Goal: Information Seeking & Learning: Compare options

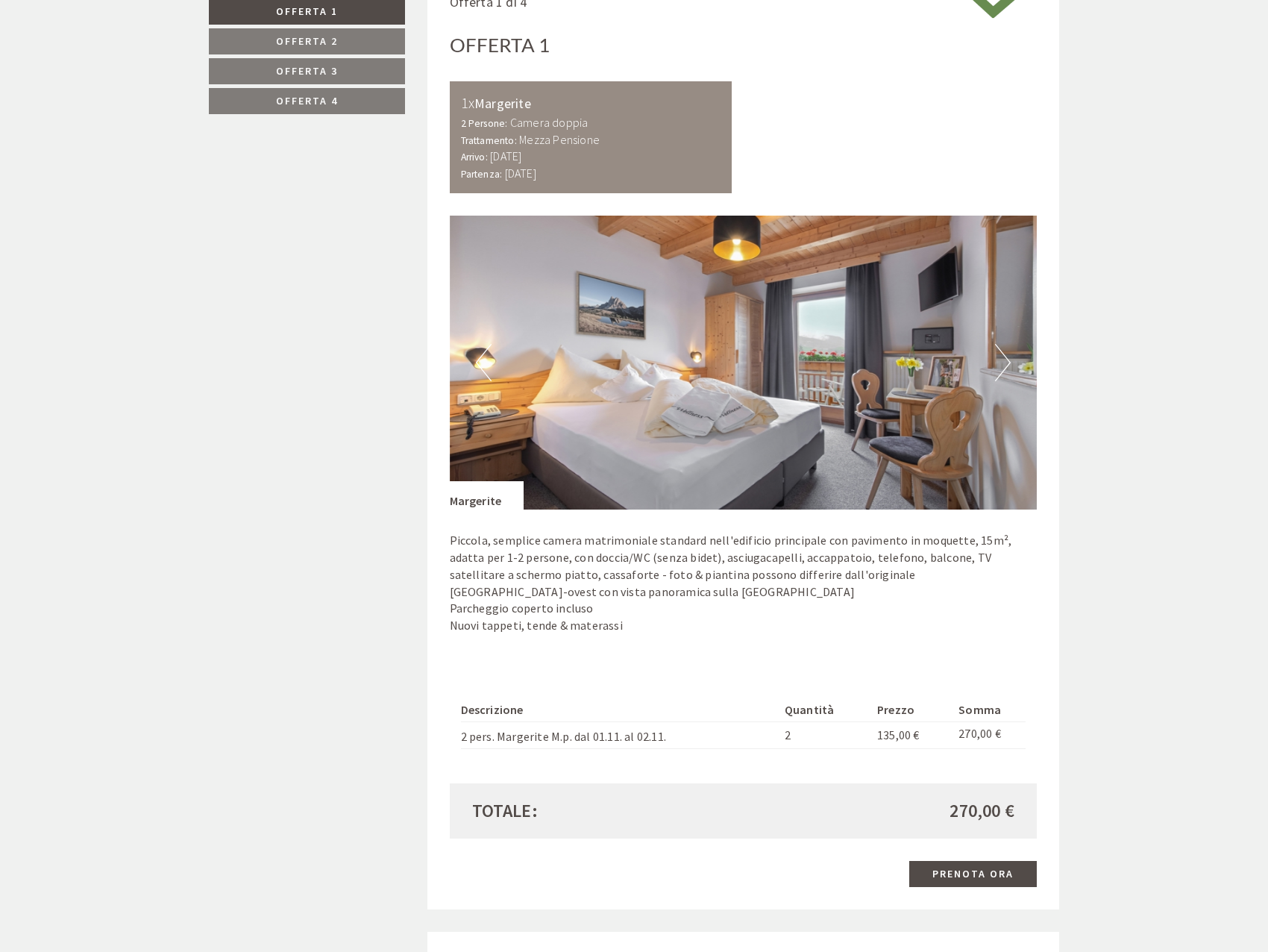
scroll to position [895, 0]
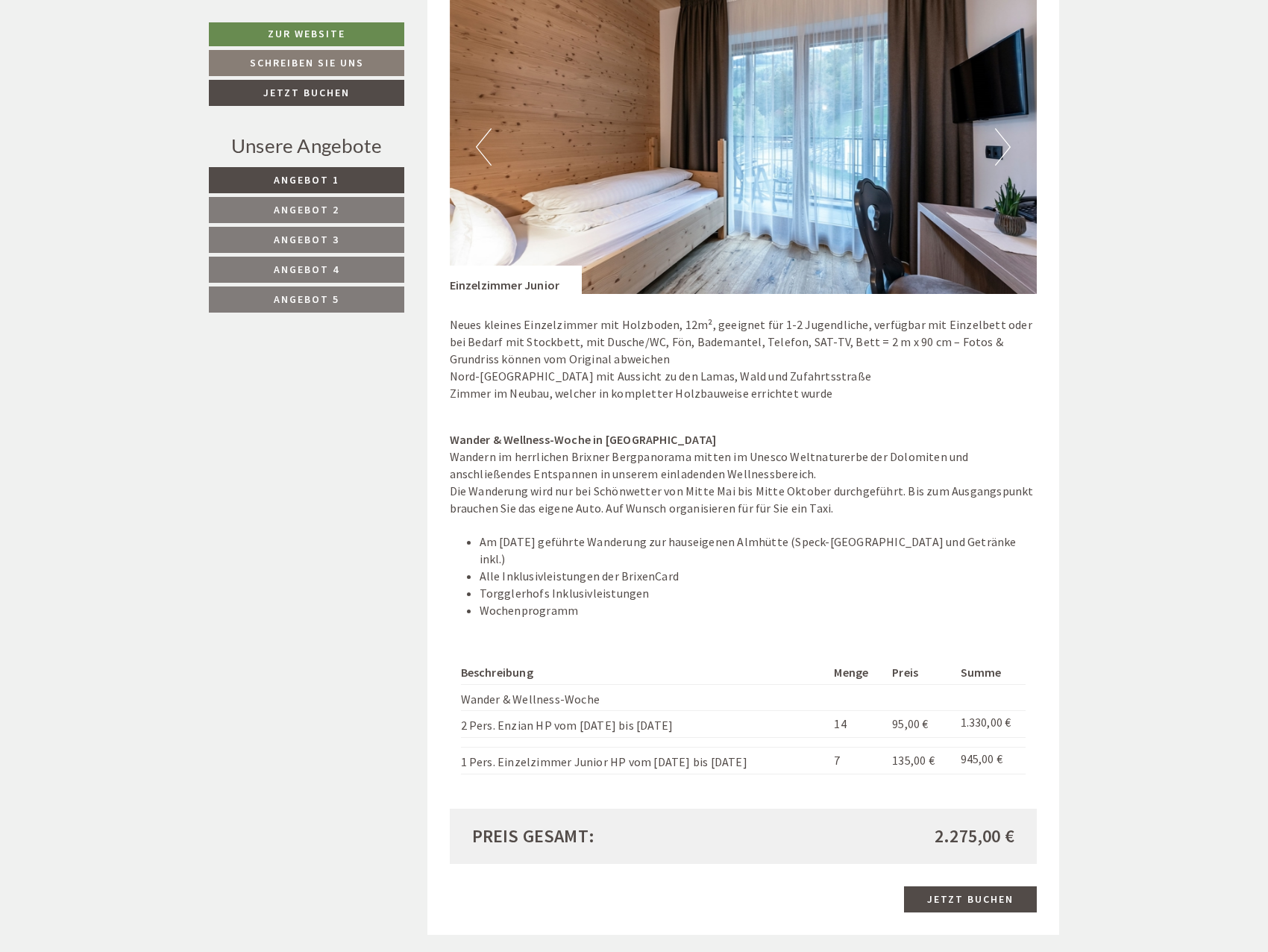
scroll to position [1790, 0]
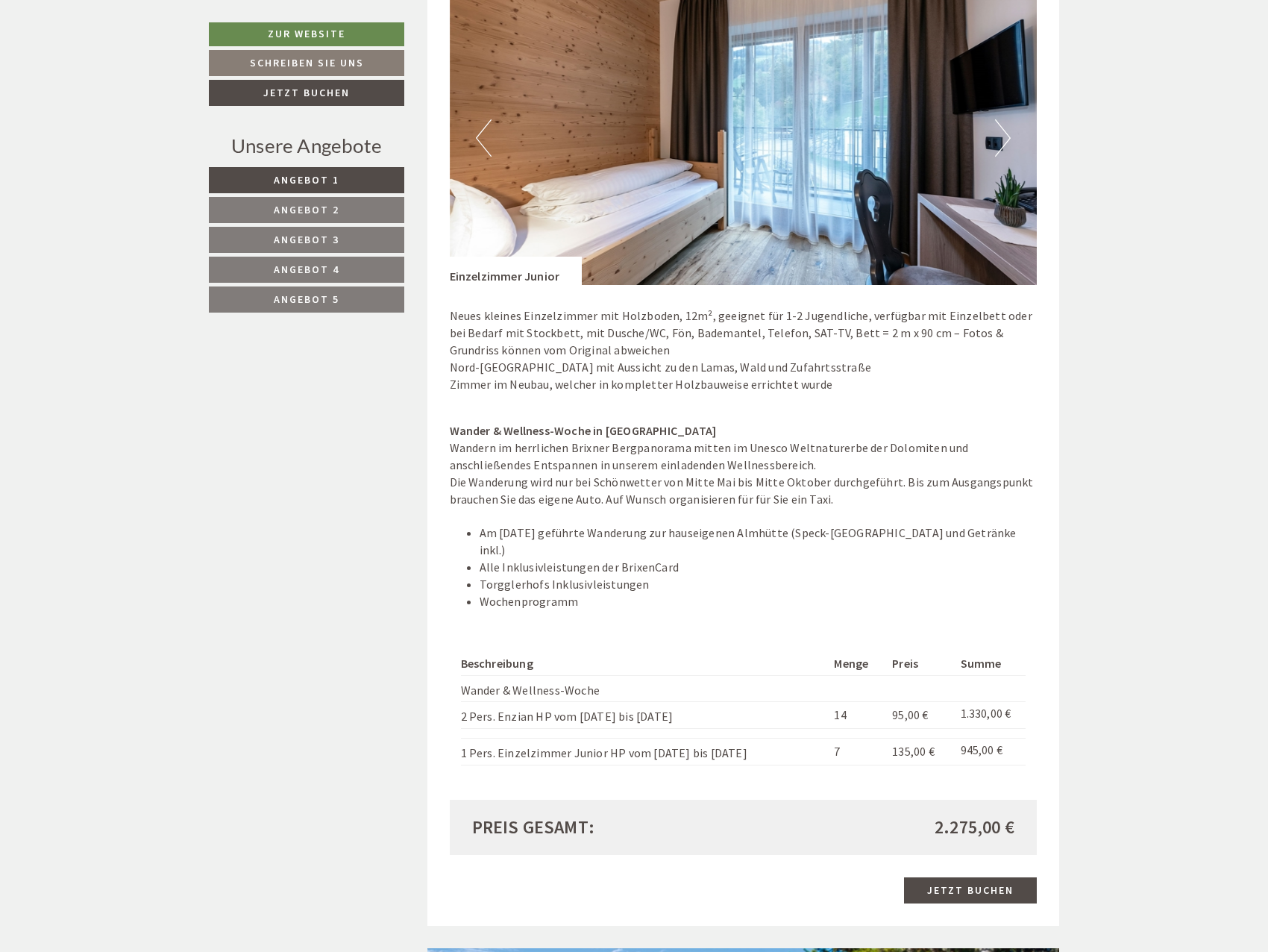
click at [361, 211] on link "Angebot 2" at bounding box center [307, 210] width 196 height 26
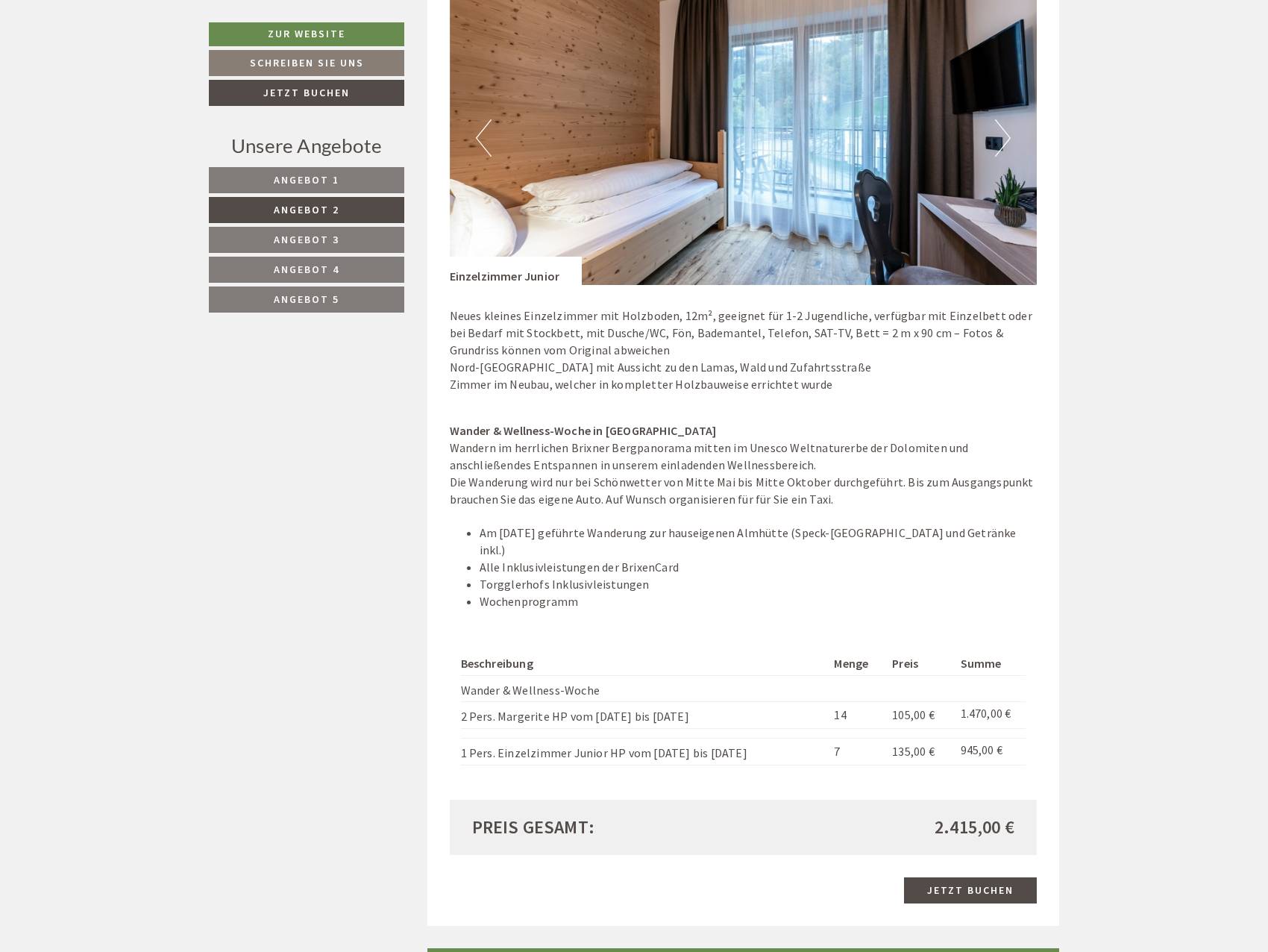
scroll to position [854, 0]
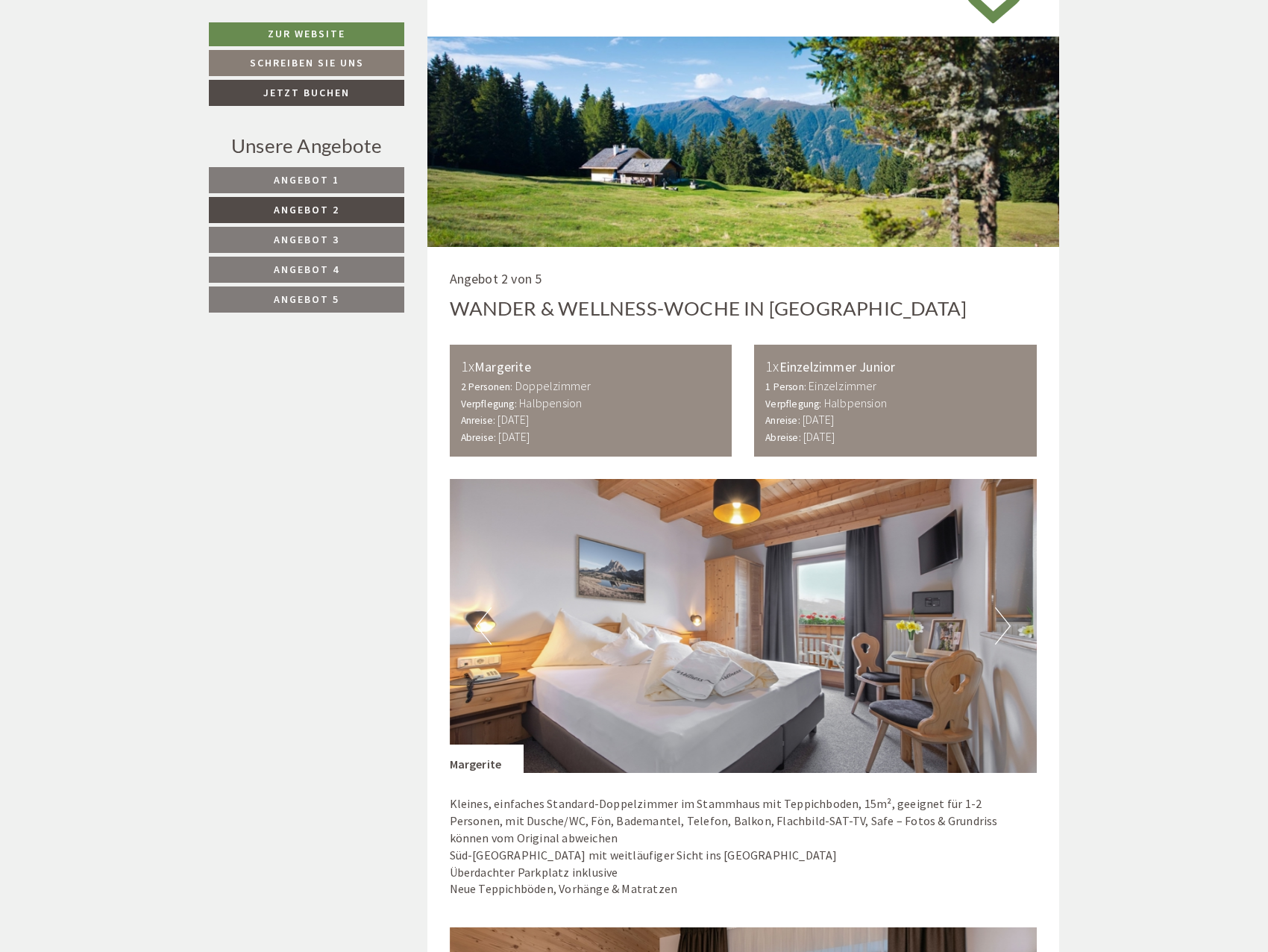
click at [345, 236] on link "Angebot 3" at bounding box center [307, 239] width 196 height 26
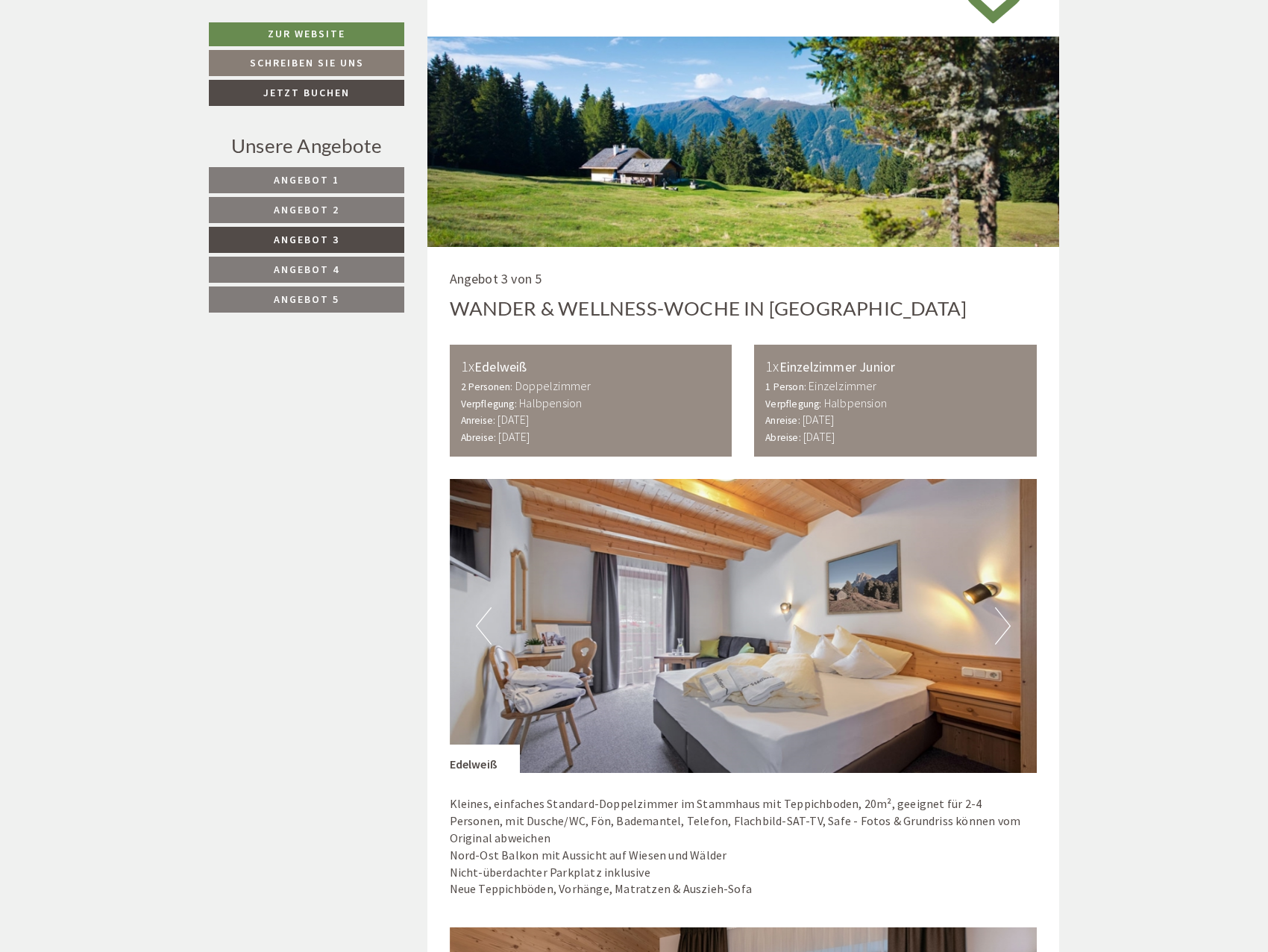
click at [337, 269] on span "Angebot 4" at bounding box center [306, 269] width 65 height 14
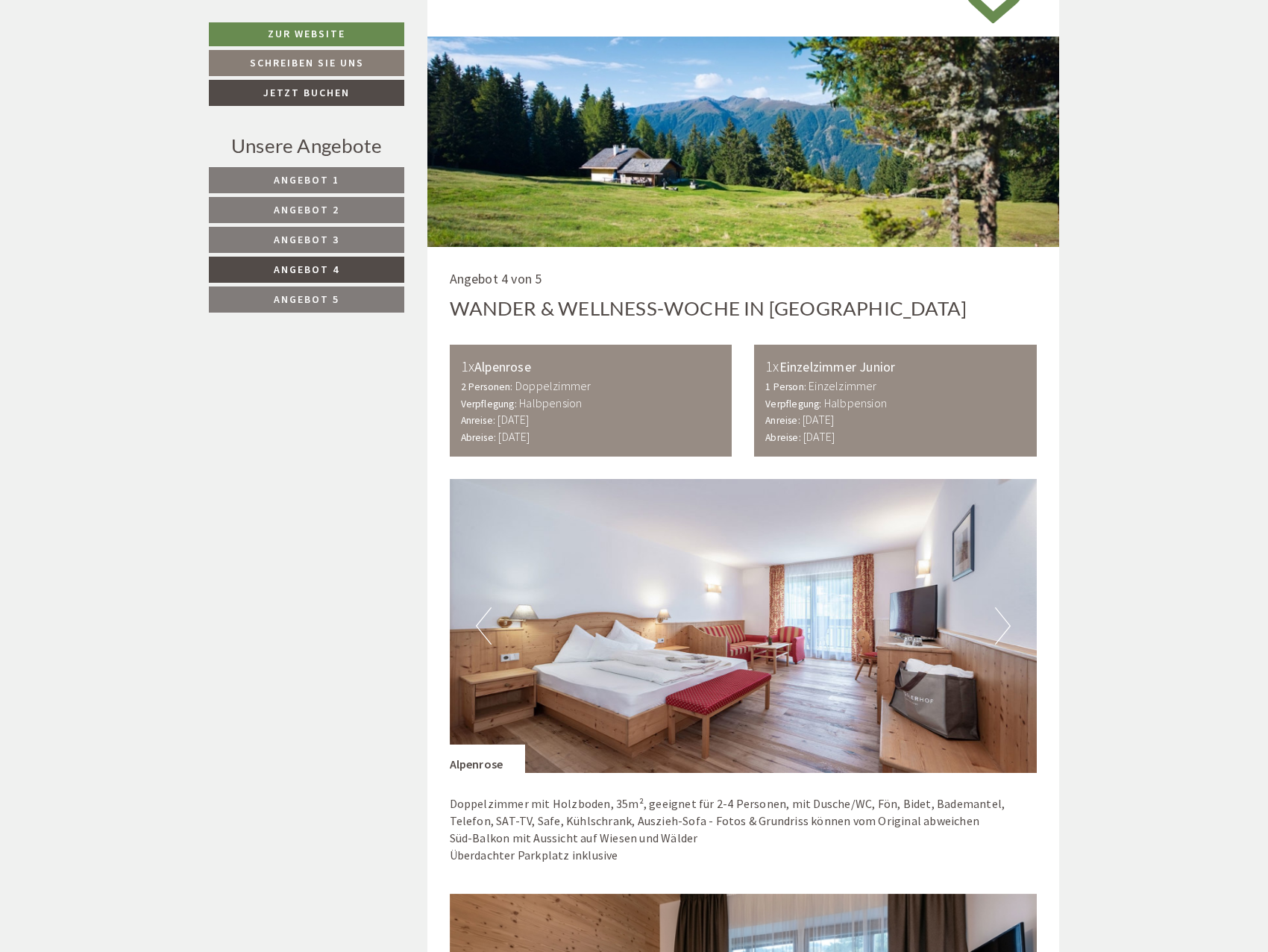
click at [333, 294] on span "Angebot 5" at bounding box center [306, 300] width 65 height 14
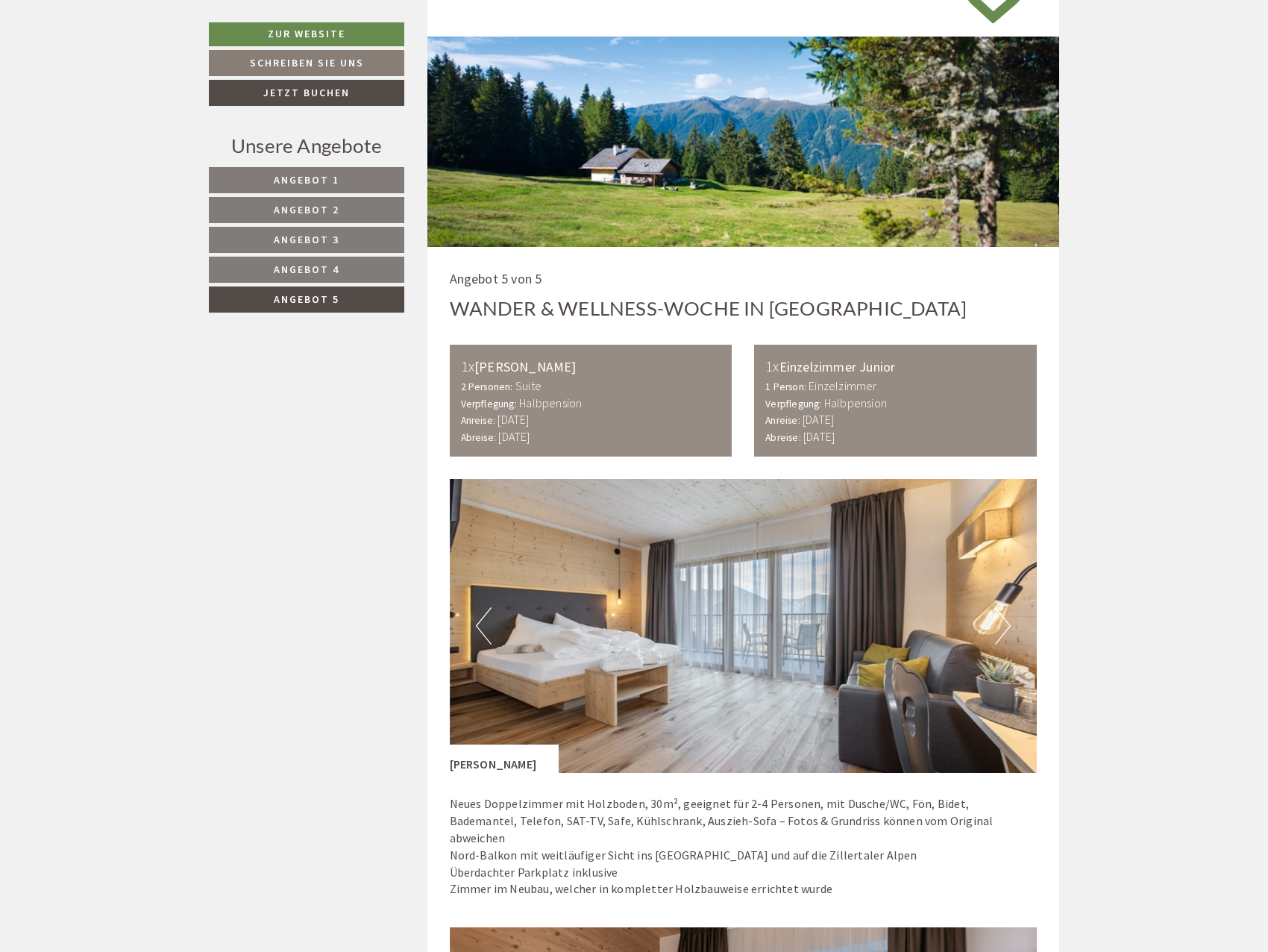
click at [320, 182] on span "Angebot 1" at bounding box center [306, 180] width 65 height 14
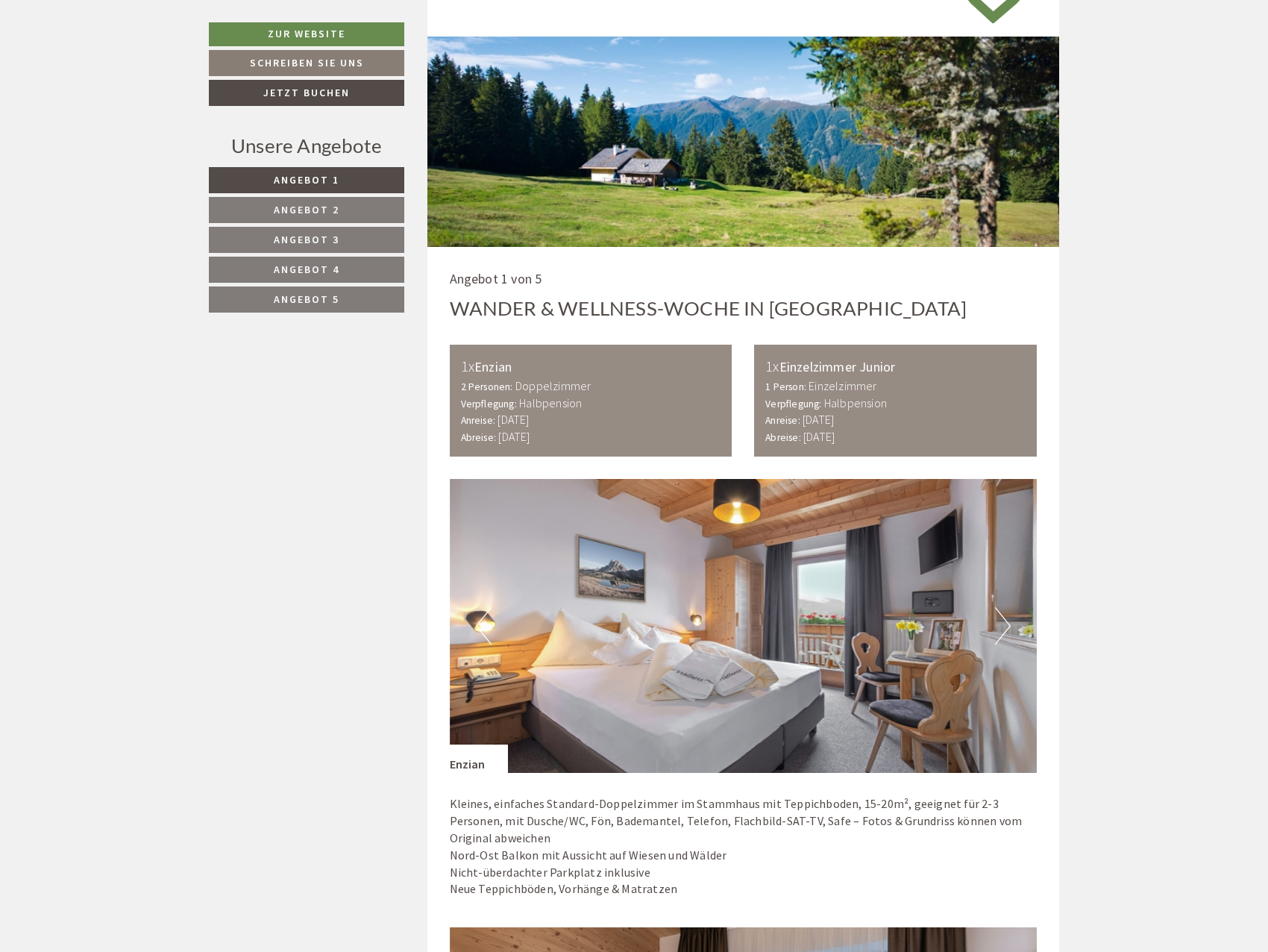
click at [314, 208] on span "Angebot 2" at bounding box center [306, 210] width 65 height 14
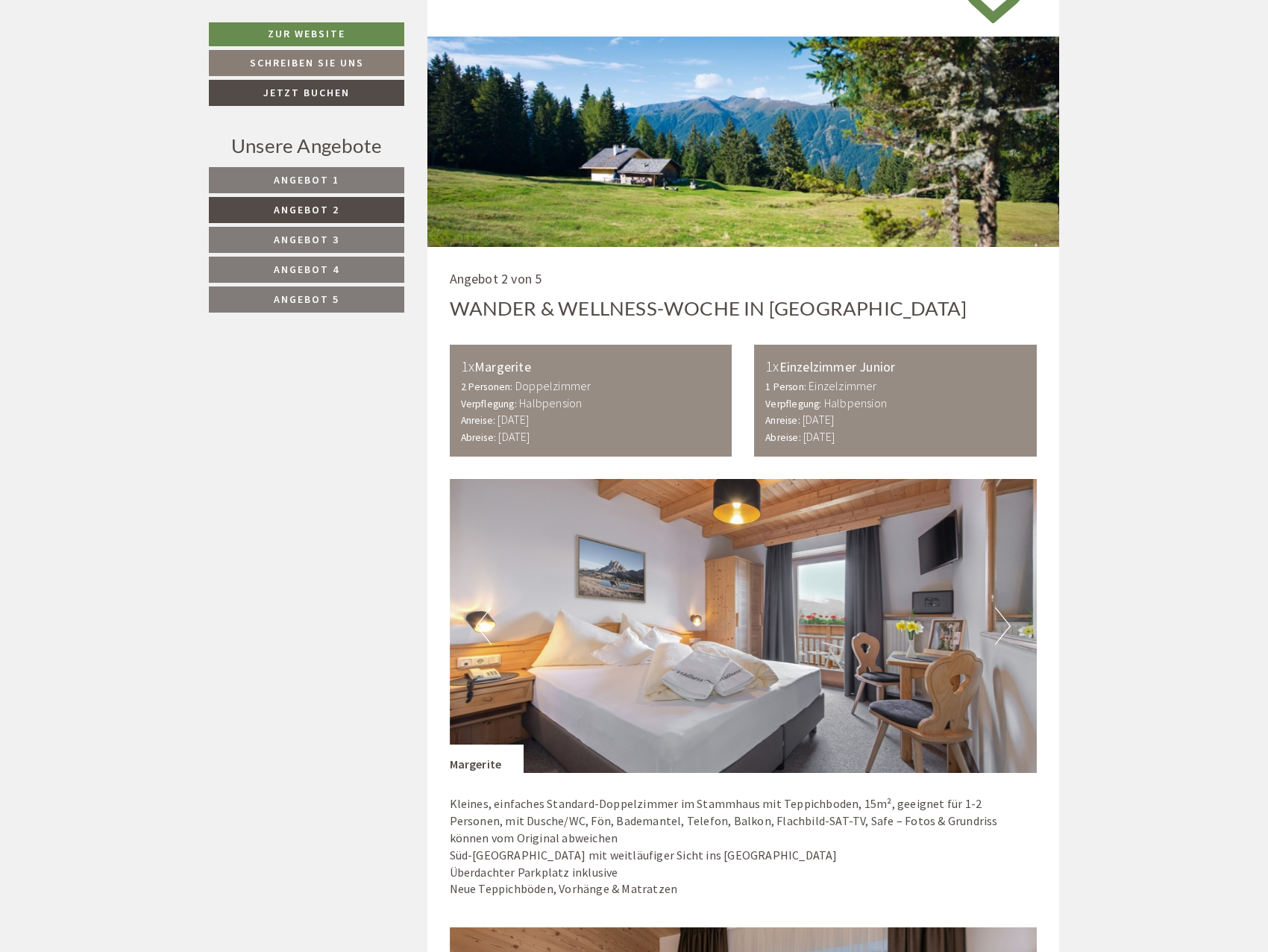
click at [312, 229] on link "Angebot 3" at bounding box center [307, 239] width 196 height 26
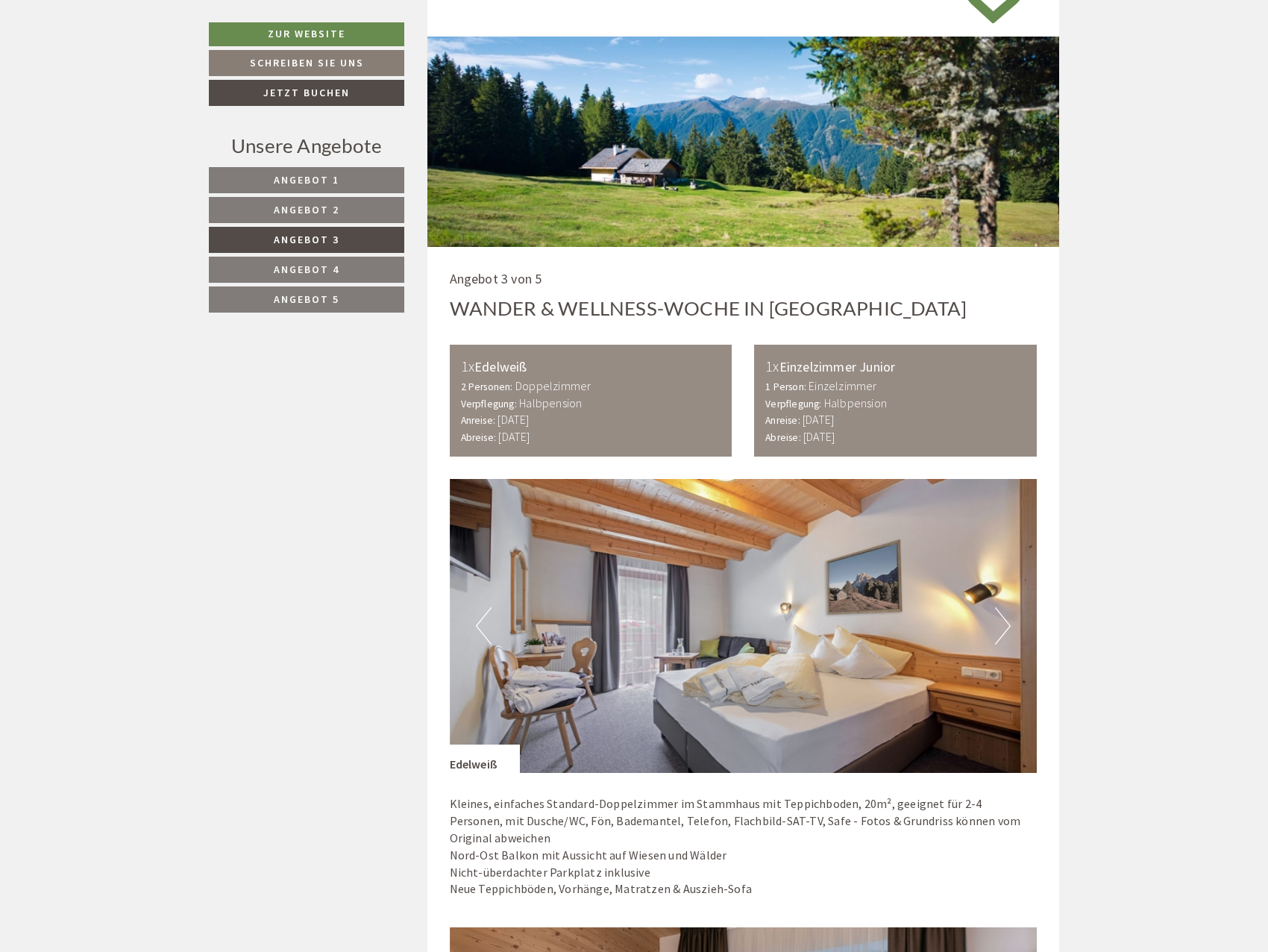
click at [309, 261] on link "Angebot 4" at bounding box center [307, 269] width 196 height 26
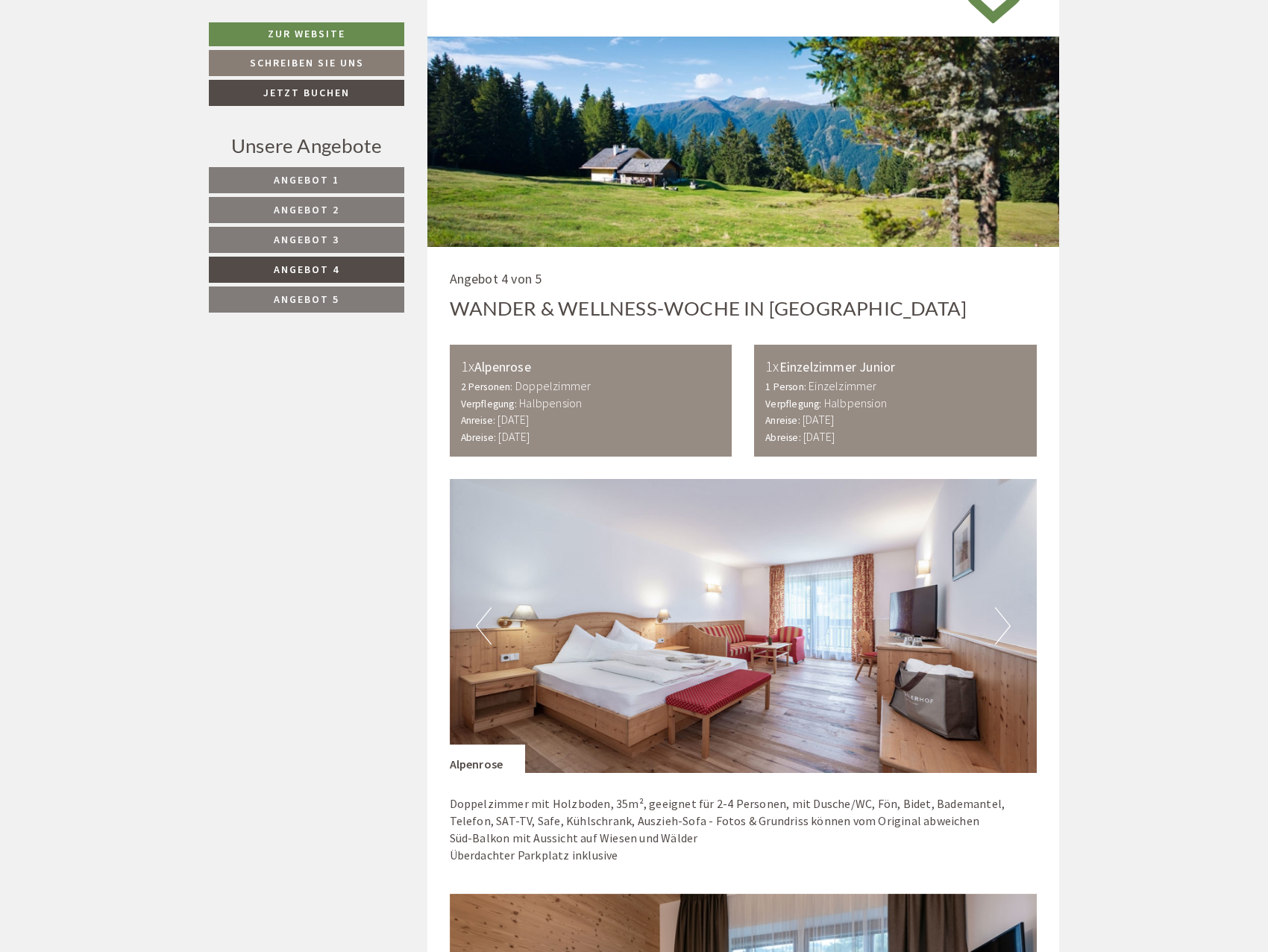
click at [306, 290] on link "Angebot 5" at bounding box center [307, 300] width 196 height 26
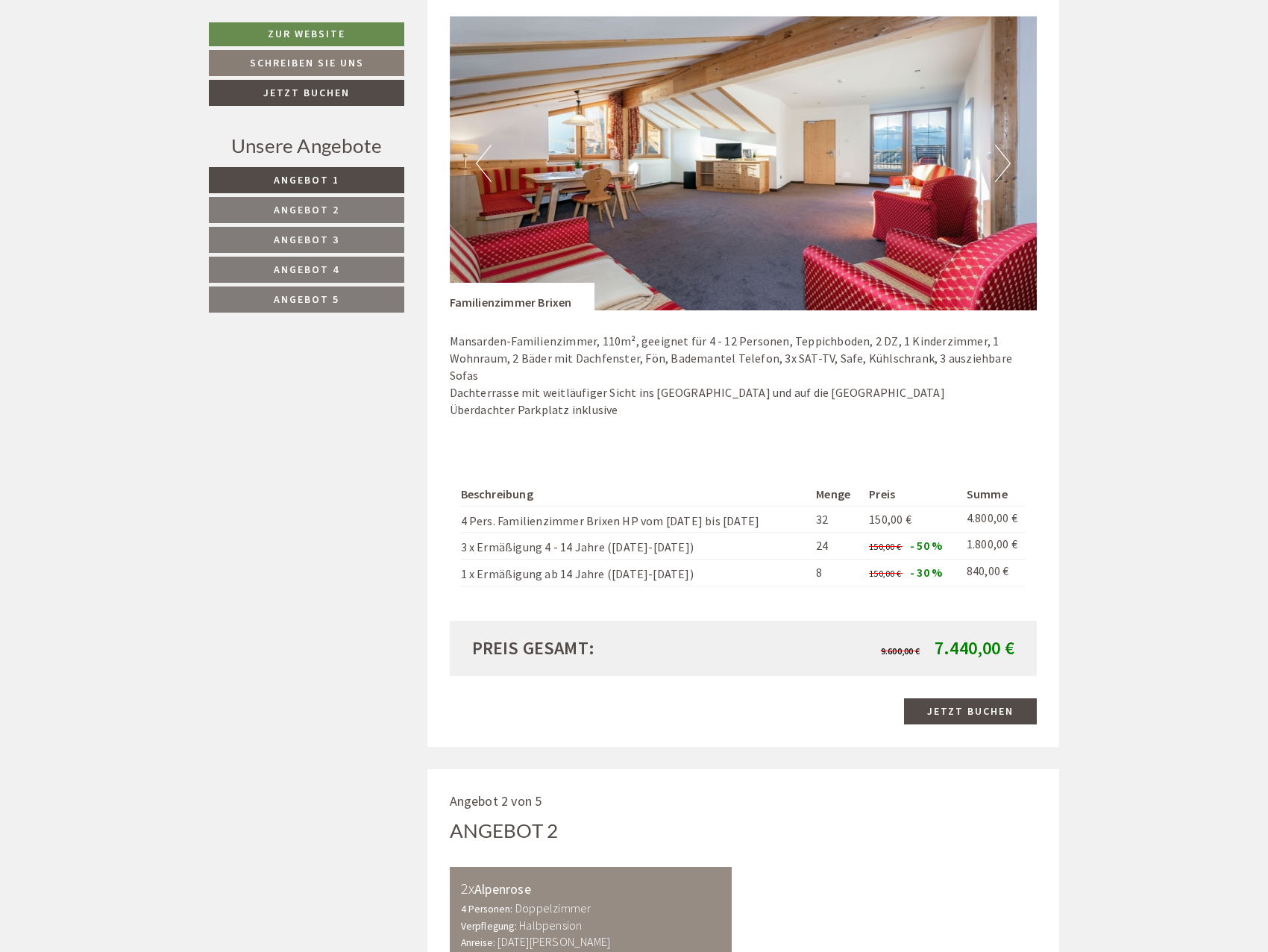
scroll to position [1119, 0]
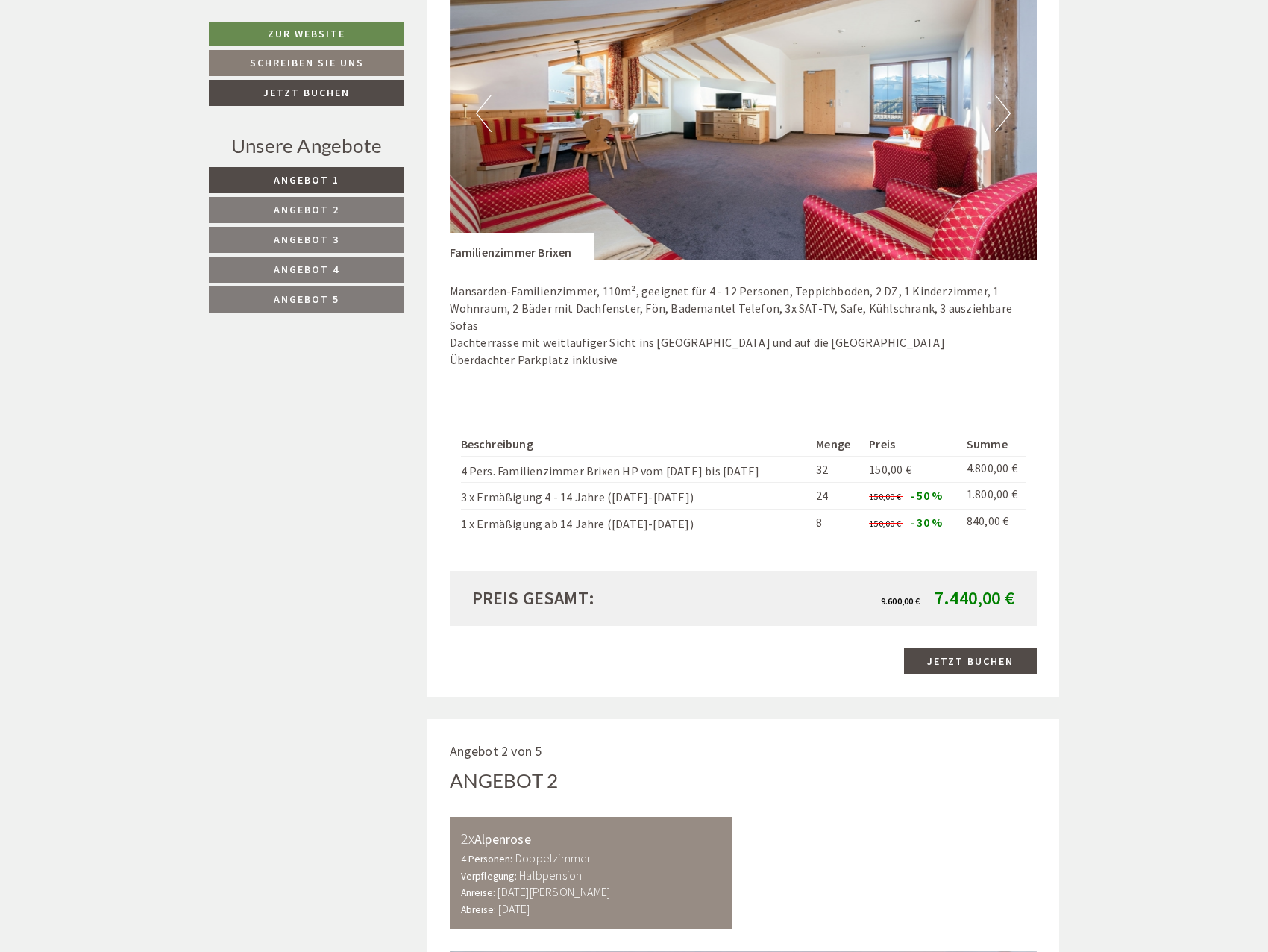
click at [342, 209] on link "Angebot 2" at bounding box center [307, 210] width 196 height 26
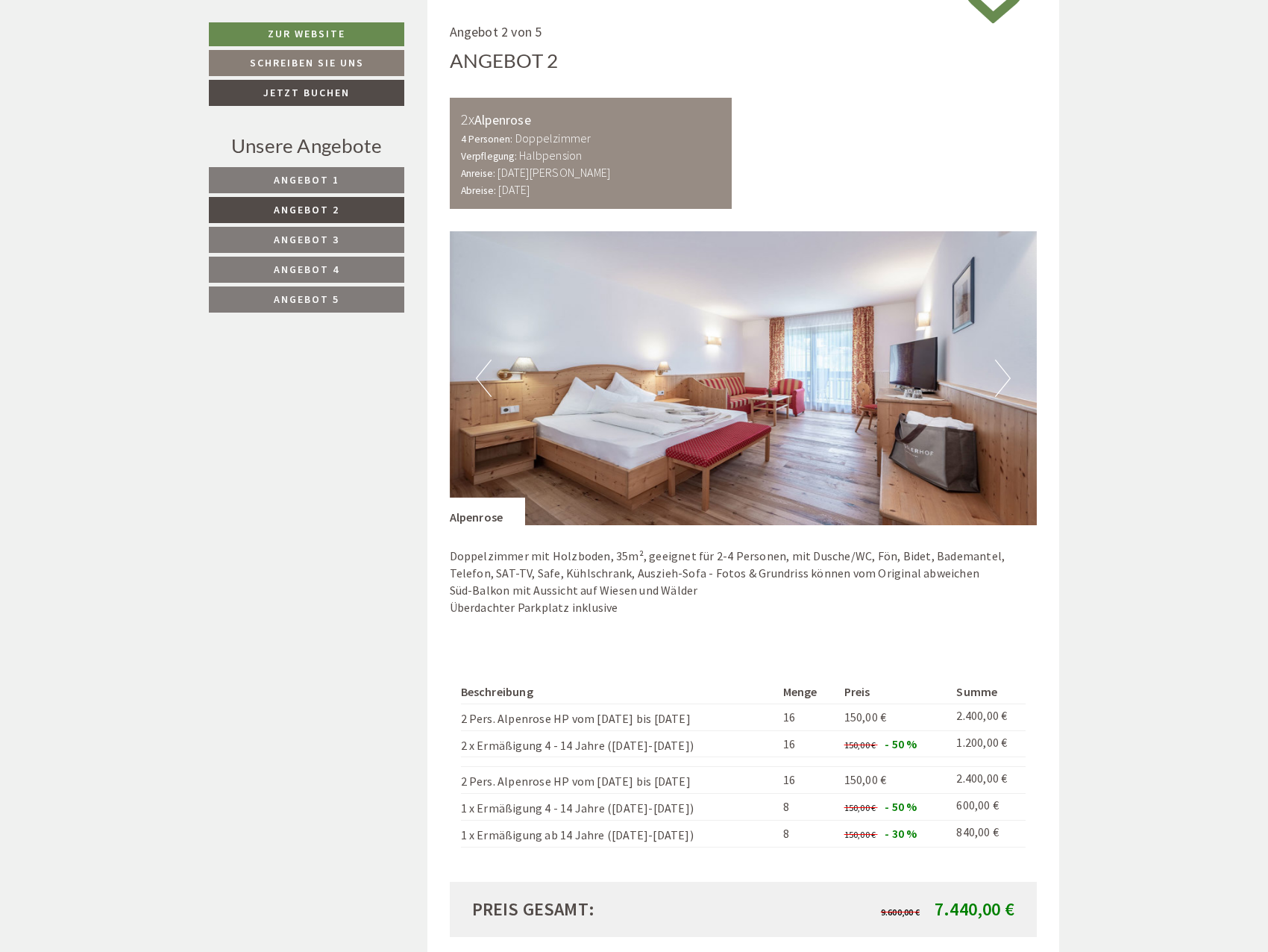
click at [324, 237] on span "Angebot 3" at bounding box center [306, 239] width 65 height 14
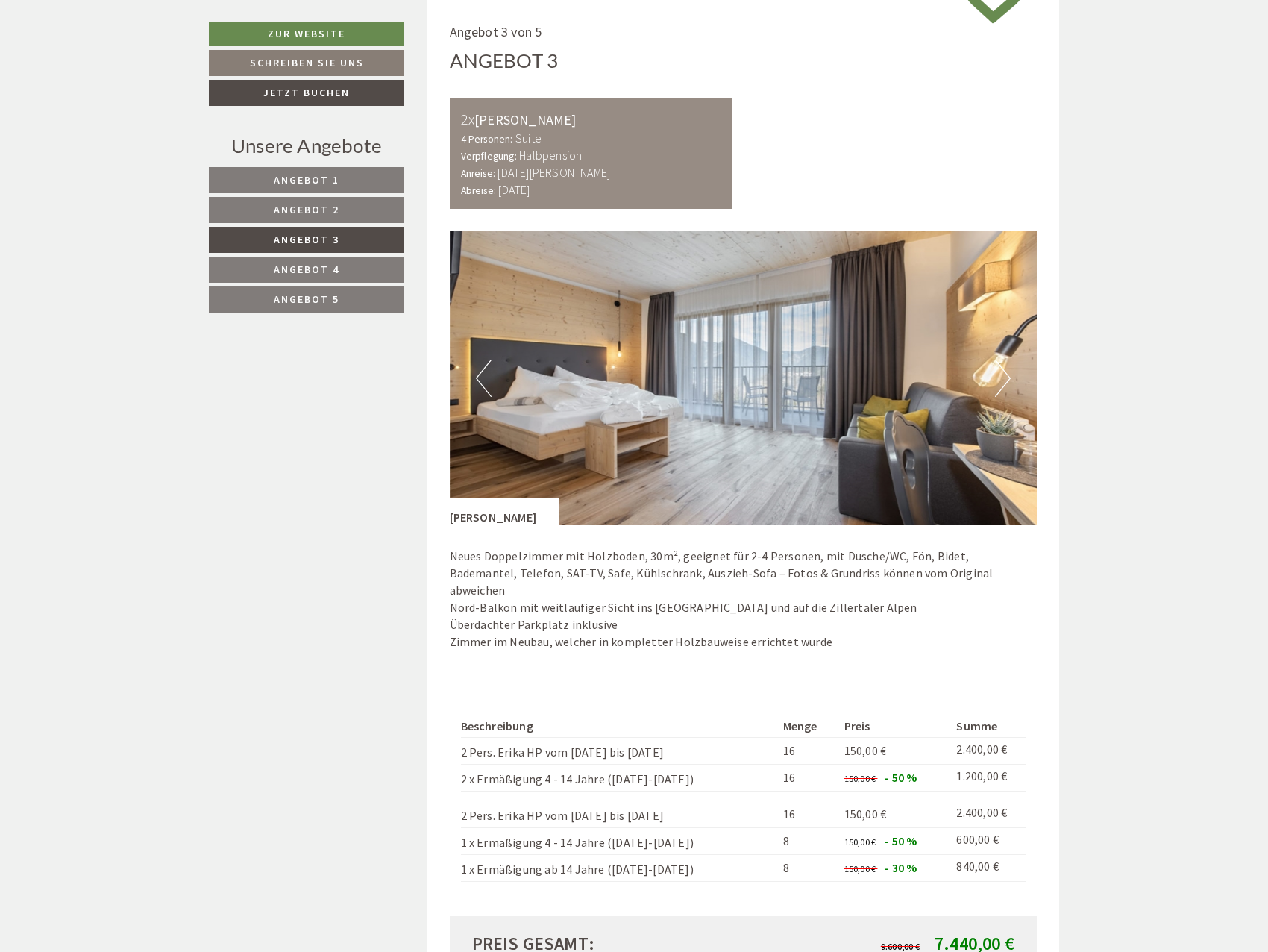
click at [321, 265] on span "Angebot 4" at bounding box center [306, 269] width 65 height 14
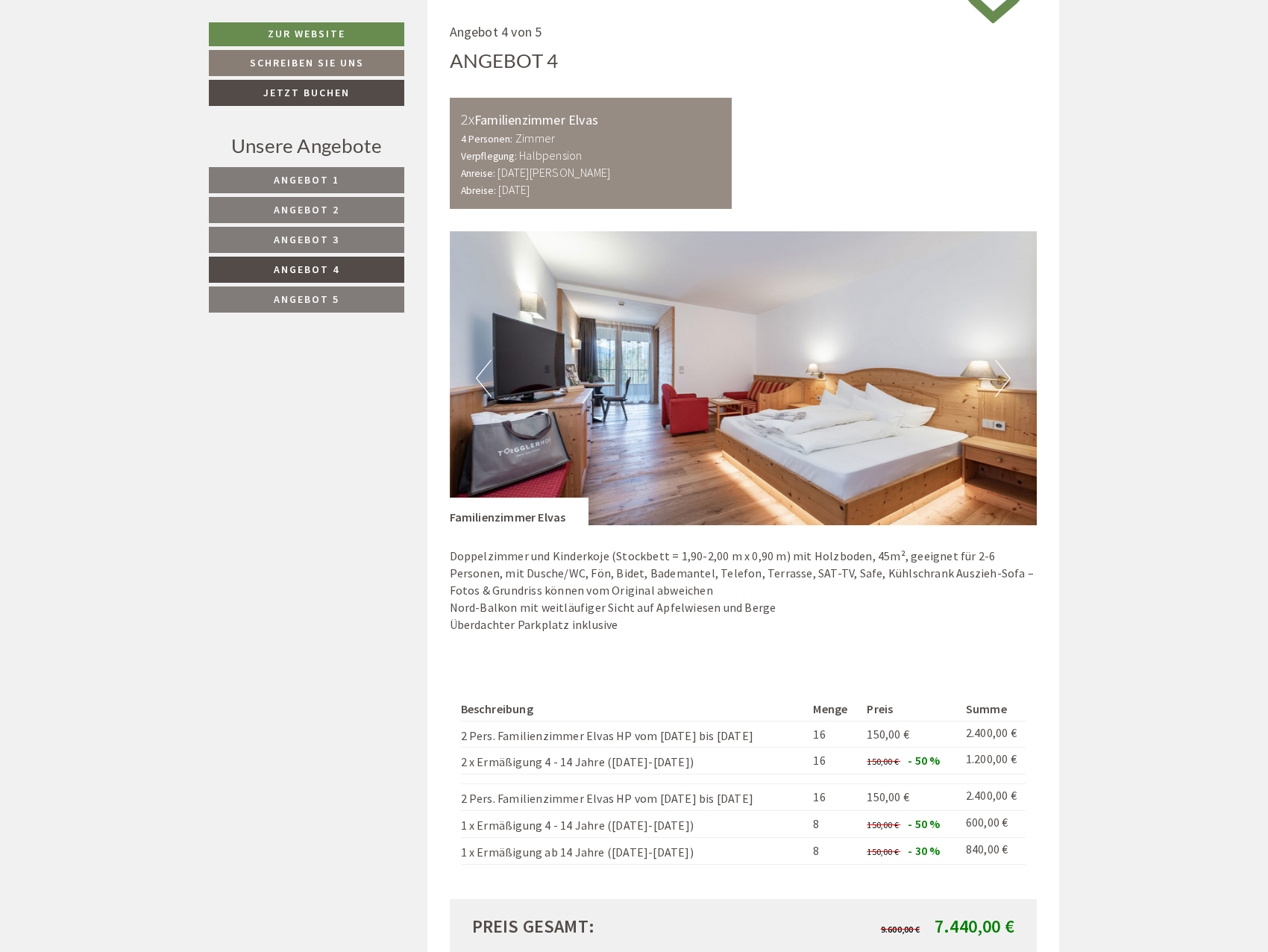
click at [321, 301] on span "Angebot 5" at bounding box center [306, 300] width 65 height 14
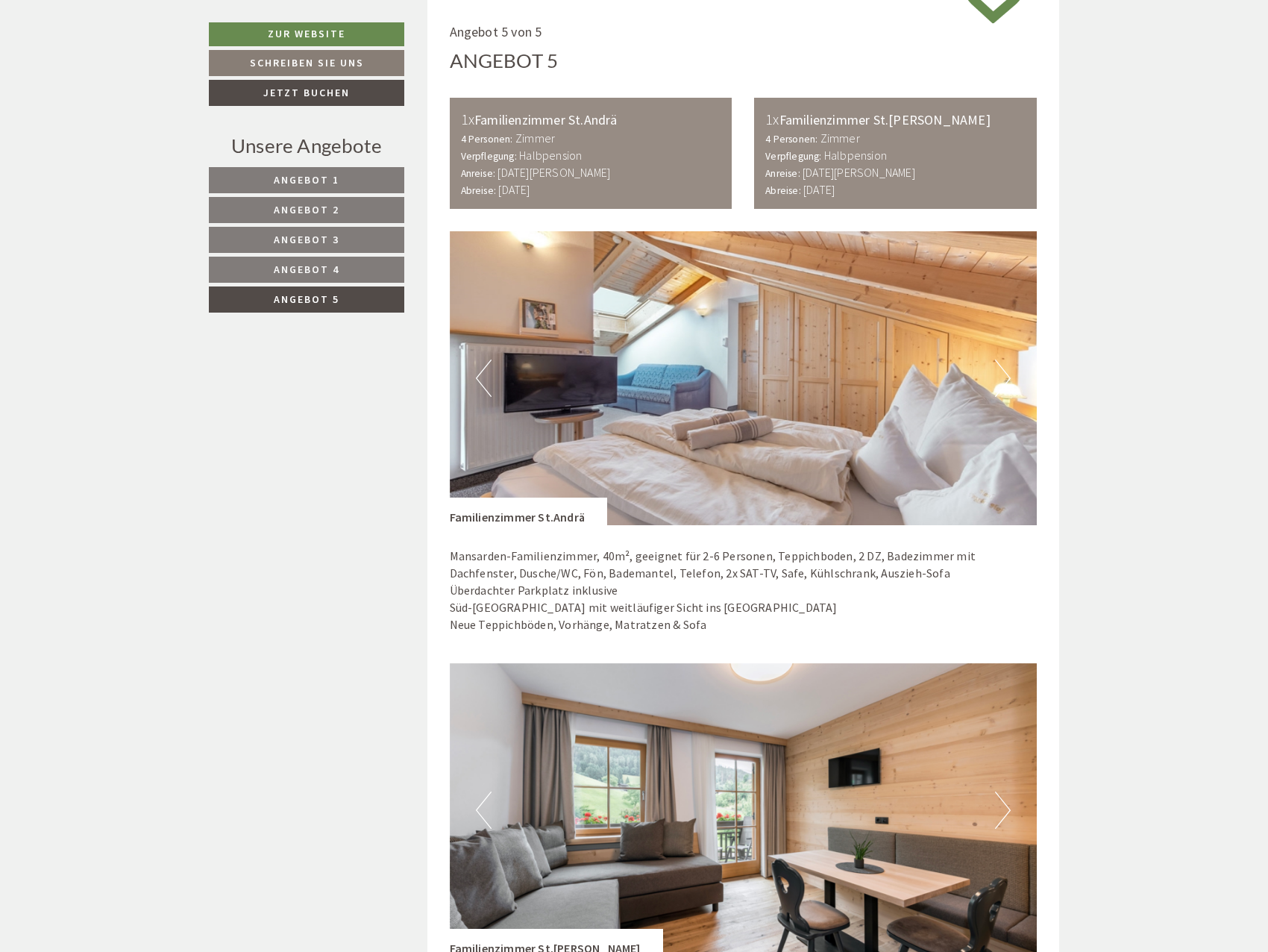
click at [303, 181] on span "Angebot 1" at bounding box center [306, 180] width 65 height 14
